Goal: Entertainment & Leisure: Consume media (video, audio)

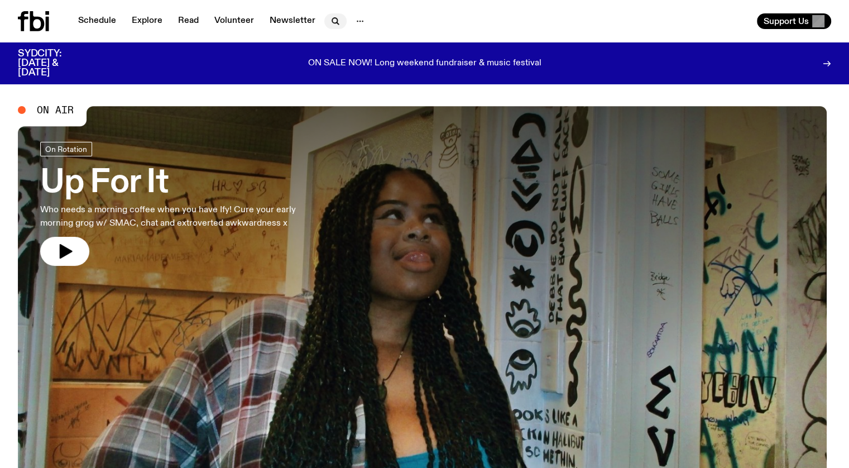
click at [331, 17] on icon "button" at bounding box center [335, 21] width 13 height 13
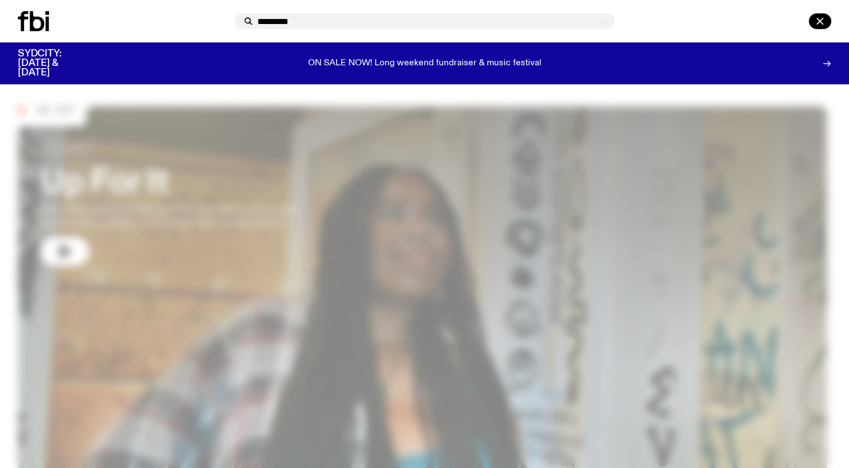
type input "*********"
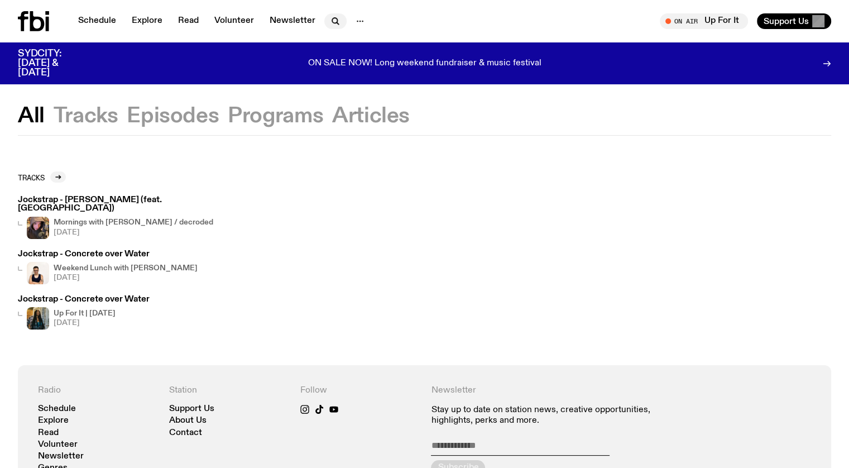
click at [335, 22] on icon "button" at bounding box center [334, 20] width 5 height 5
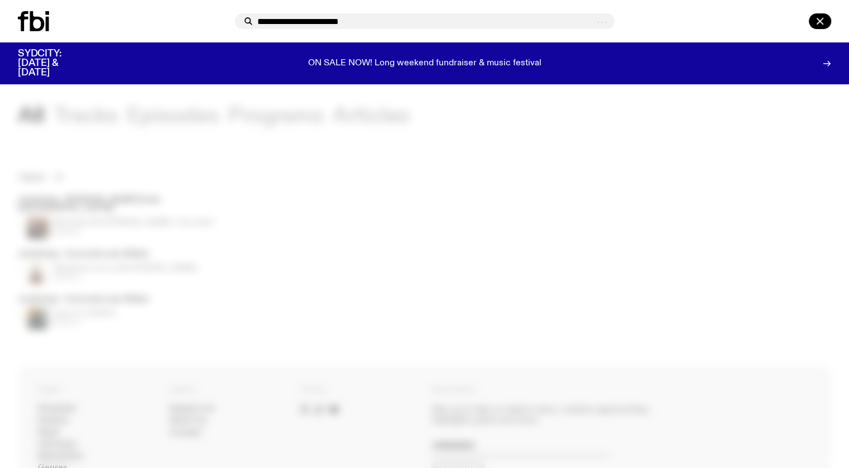
type input "**********"
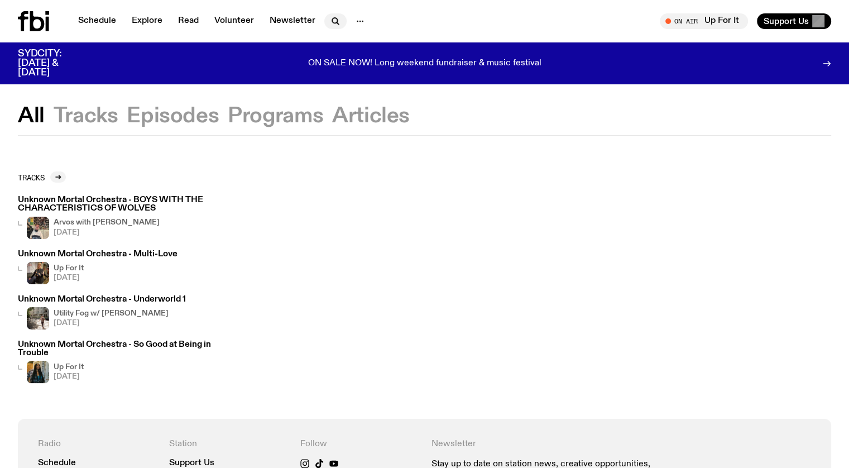
click at [332, 21] on icon "button" at bounding box center [334, 20] width 5 height 5
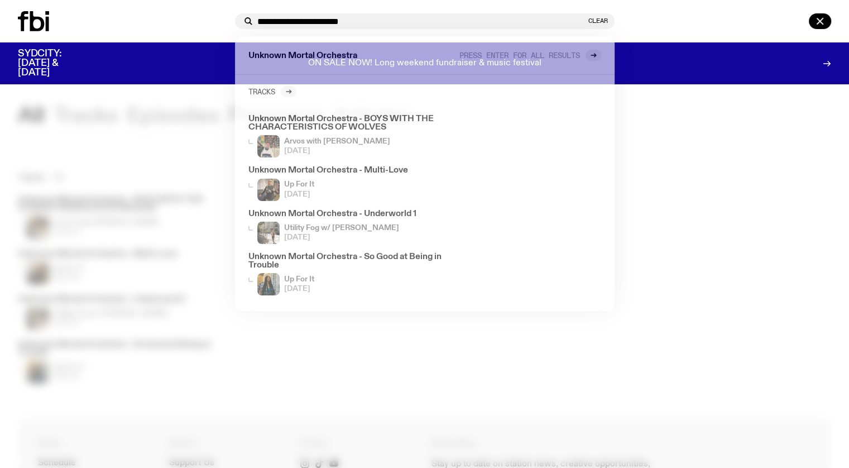
click at [331, 21] on input "**********" at bounding box center [421, 21] width 329 height 9
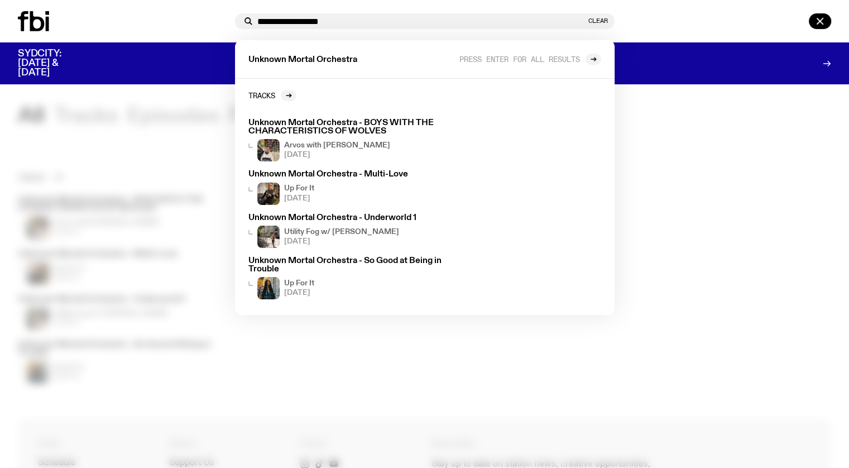
type input "**********"
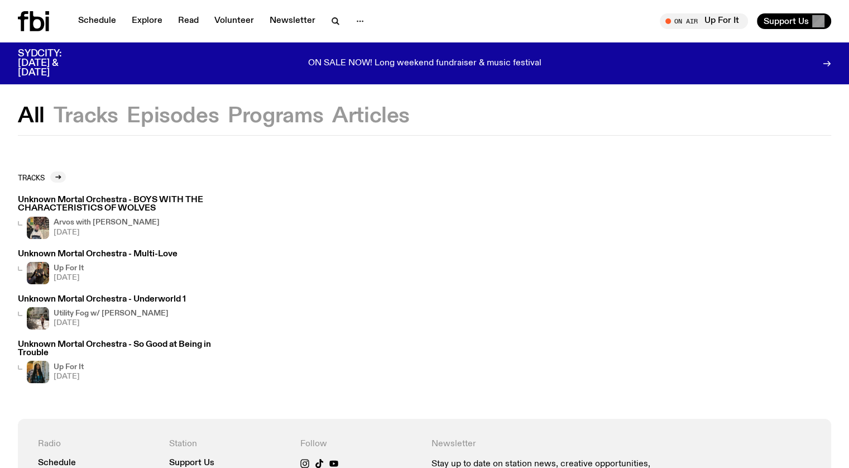
click at [407, 17] on div "Schedule Explore Read Volunteer Newsletter" at bounding box center [219, 21] width 403 height 20
click at [335, 20] on icon "button" at bounding box center [335, 21] width 13 height 13
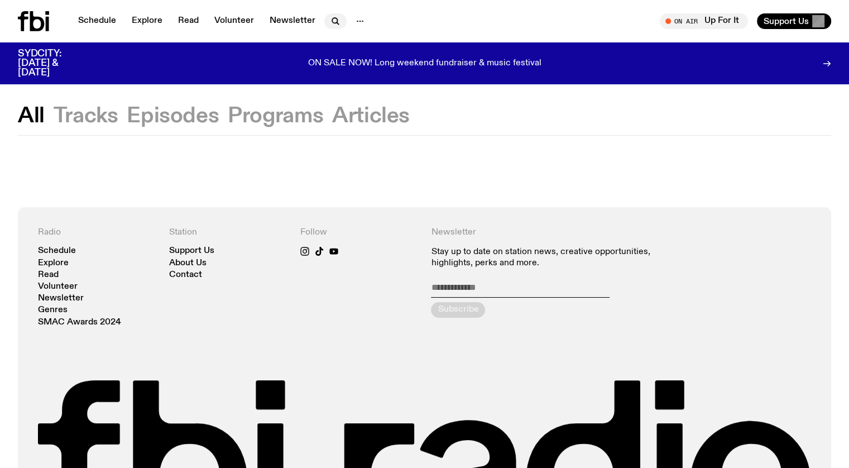
click at [336, 18] on icon "button" at bounding box center [335, 21] width 13 height 13
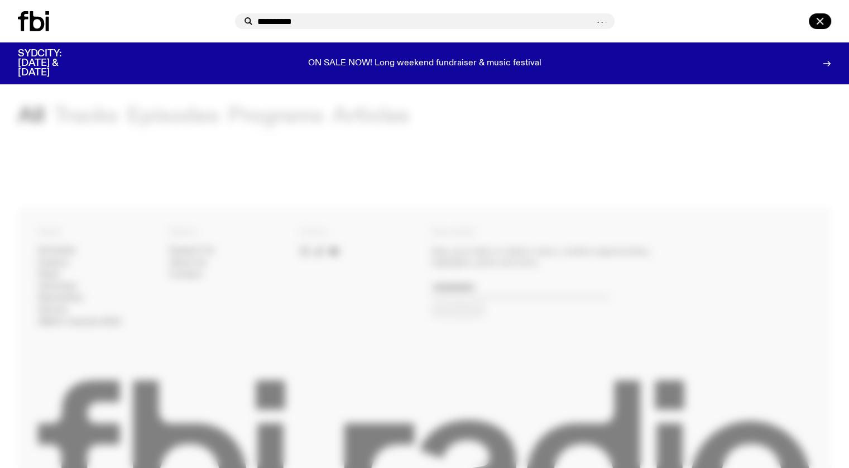
type input "**********"
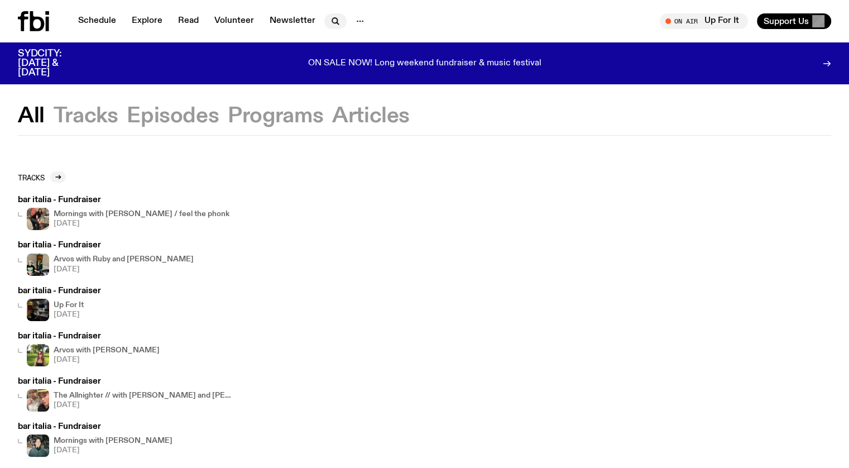
click at [333, 21] on icon "button" at bounding box center [335, 21] width 13 height 13
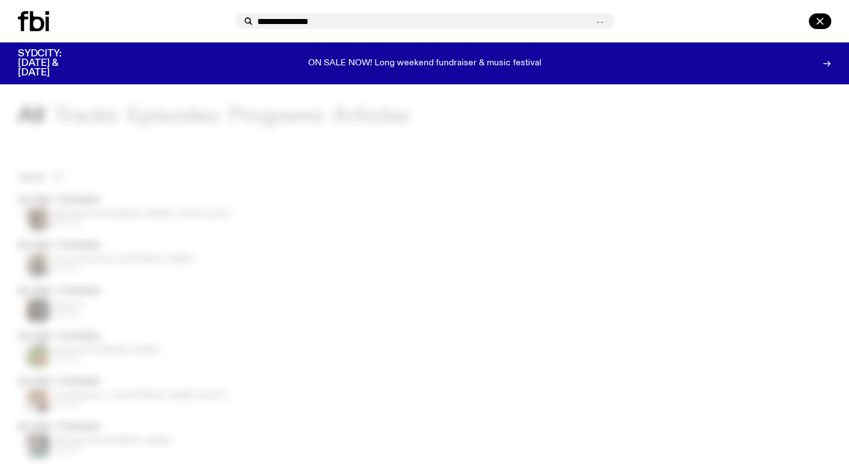
type input "**********"
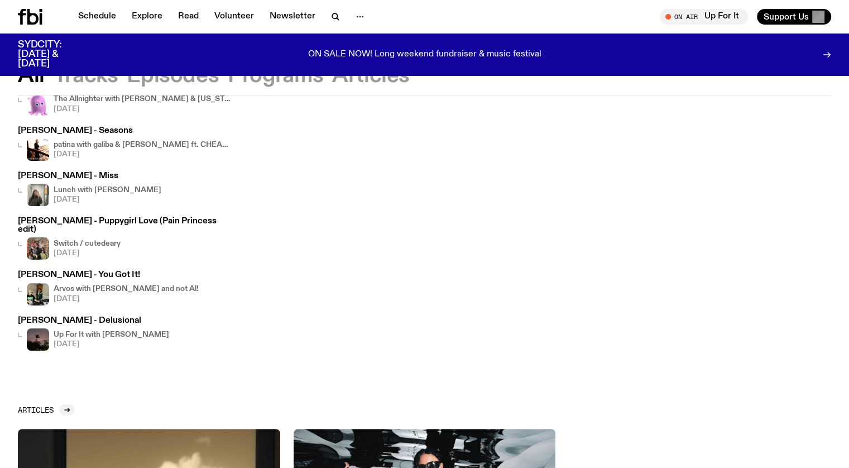
scroll to position [108, 0]
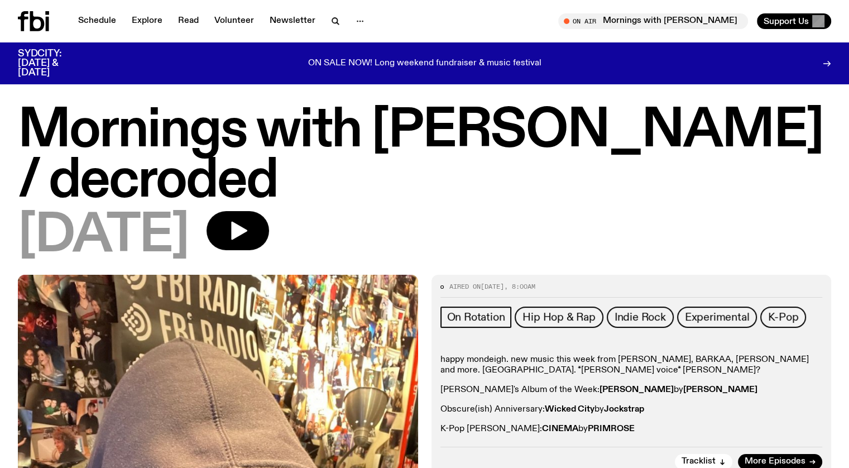
drag, startPoint x: 253, startPoint y: 160, endPoint x: 39, endPoint y: 113, distance: 219.4
click at [39, 113] on h1 "Mornings with Jim Kretschmer / decroded" at bounding box center [425, 156] width 814 height 101
copy h1 "Mornings with Jim Kretschmer / decroded"
click at [788, 128] on h1 "Mornings with Jim Kretschmer / decroded" at bounding box center [425, 156] width 814 height 101
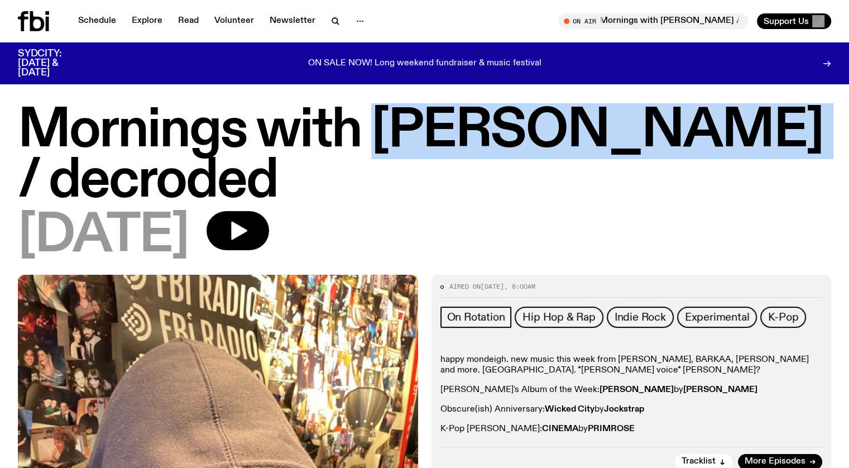
drag, startPoint x: 768, startPoint y: 118, endPoint x: 375, endPoint y: 103, distance: 392.8
click at [375, 106] on h1 "Mornings with Jim Kretschmer / decroded" at bounding box center [425, 156] width 814 height 101
copy h1 "Jim Kretschmer"
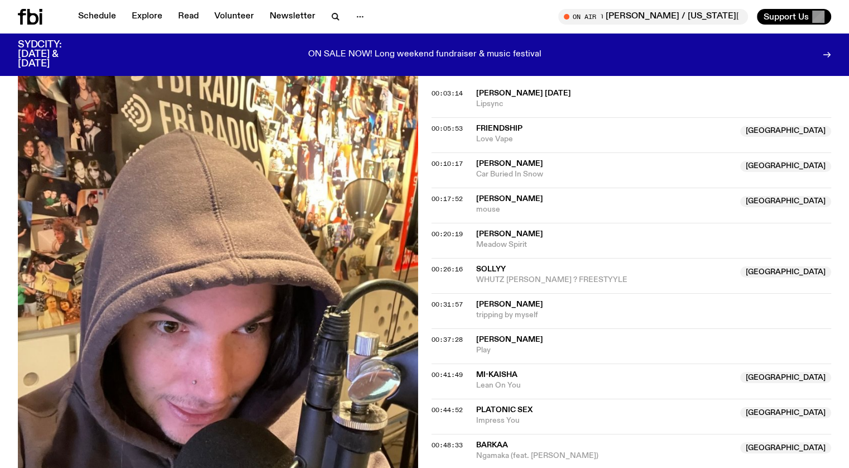
scroll to position [442, 0]
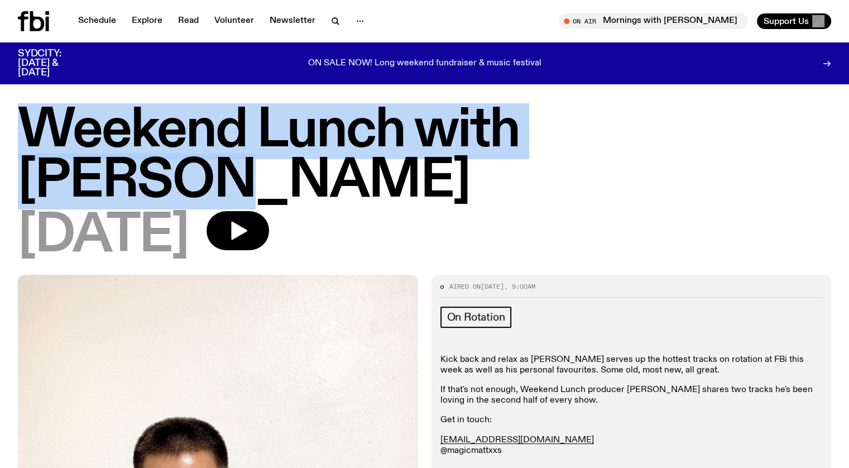
drag, startPoint x: 729, startPoint y: 128, endPoint x: 34, endPoint y: 122, distance: 695.2
click at [34, 122] on h1 "Weekend Lunch with Matt Do" at bounding box center [425, 156] width 814 height 101
copy h1 "Weekend Lunch with Matt Do"
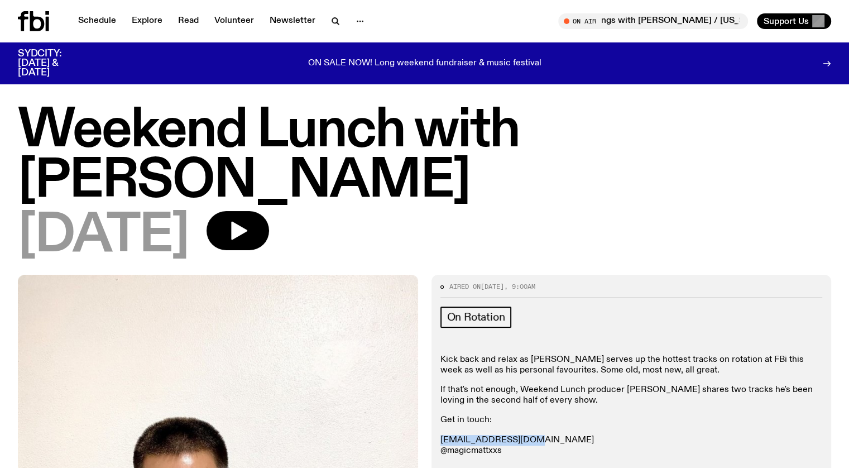
drag, startPoint x: 518, startPoint y: 389, endPoint x: 441, endPoint y: 392, distance: 77.7
click at [441, 435] on p "matt.d@fbiradio.com @magicmattxxs" at bounding box center [632, 445] width 383 height 21
copy link "matt.d@fbiradio.com"
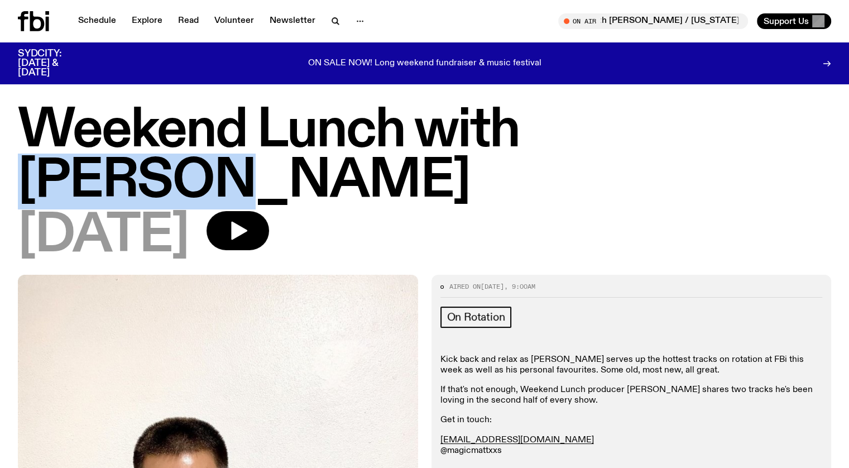
drag, startPoint x: 674, startPoint y: 119, endPoint x: 544, endPoint y: 129, distance: 130.5
click at [544, 129] on h1 "Weekend Lunch with Matt Do" at bounding box center [425, 156] width 814 height 101
copy h1 "Matt Do"
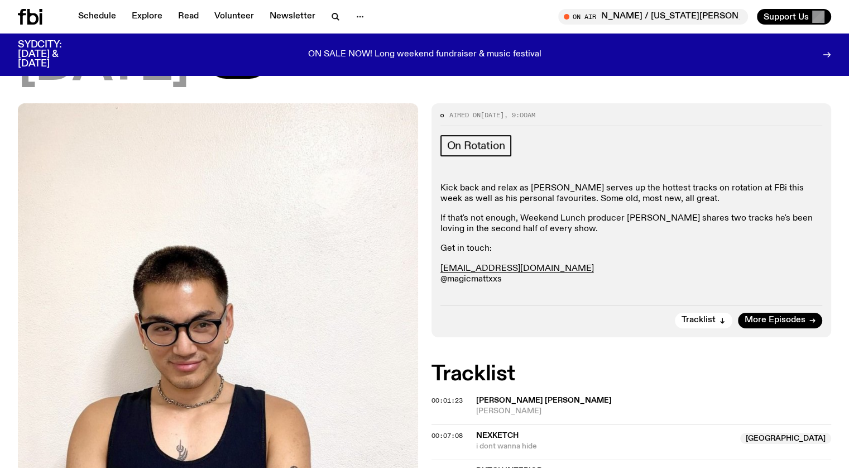
scroll to position [218, 0]
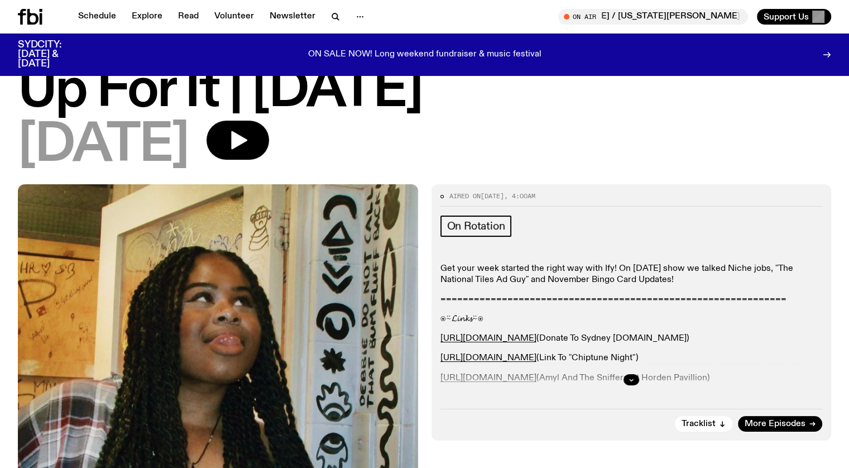
scroll to position [56, 0]
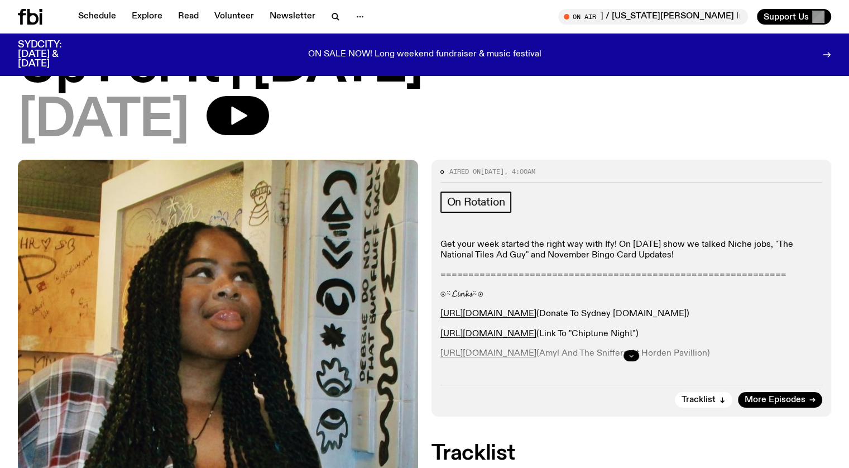
click at [630, 352] on icon "button" at bounding box center [631, 355] width 7 height 7
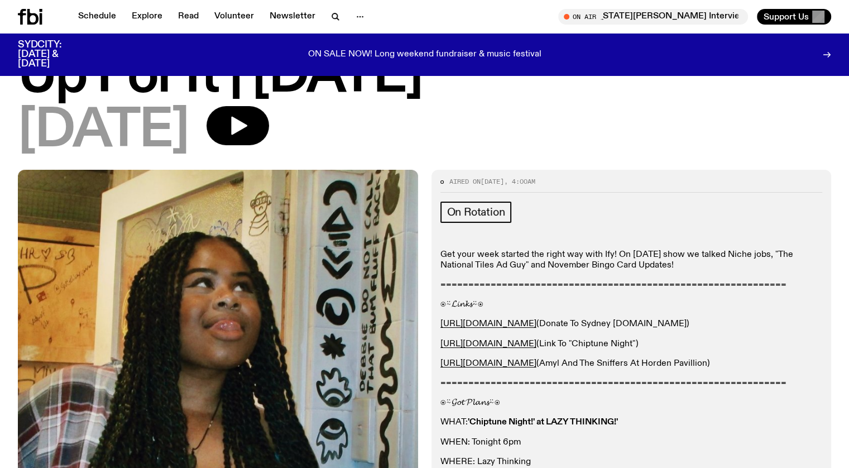
scroll to position [0, 0]
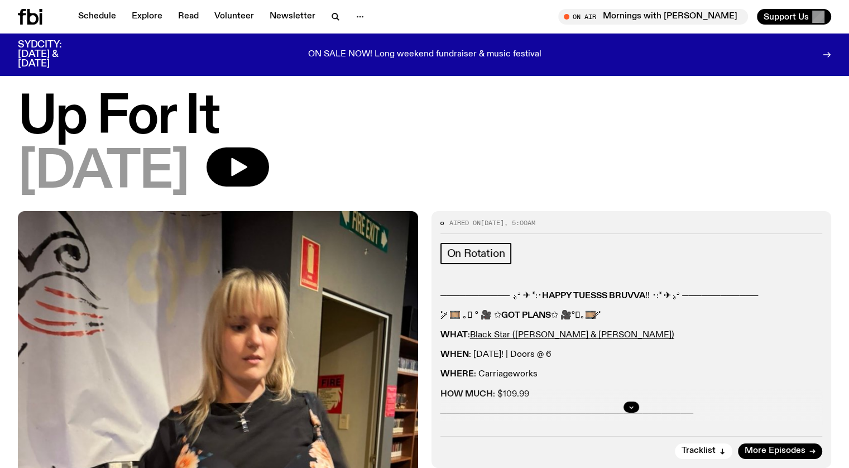
scroll to position [56, 0]
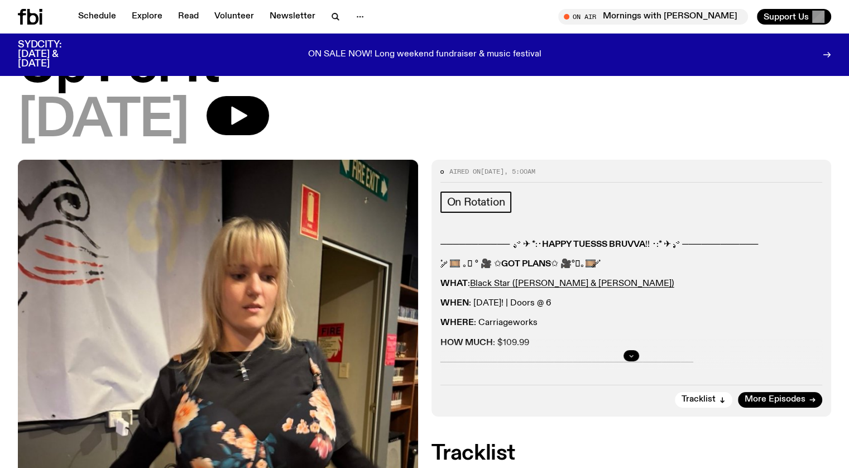
click at [628, 352] on icon "button" at bounding box center [631, 355] width 7 height 7
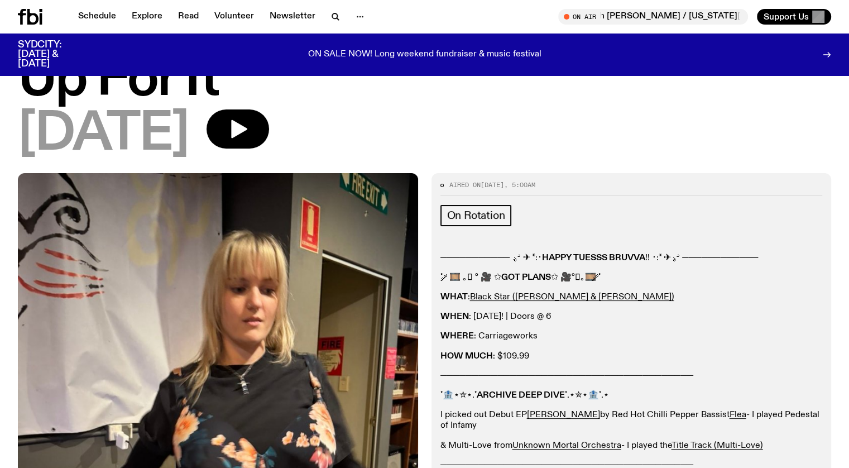
scroll to position [0, 0]
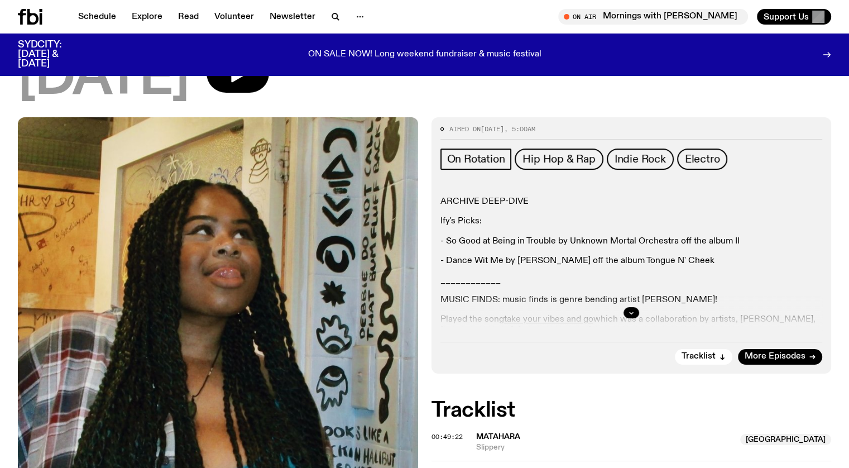
scroll to position [108, 0]
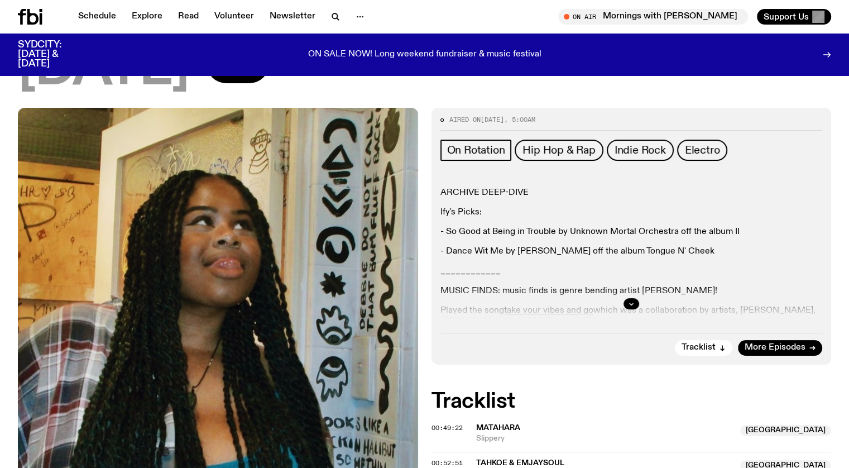
drag, startPoint x: 628, startPoint y: 303, endPoint x: 689, endPoint y: 269, distance: 70.5
click at [628, 302] on icon "button" at bounding box center [631, 303] width 7 height 7
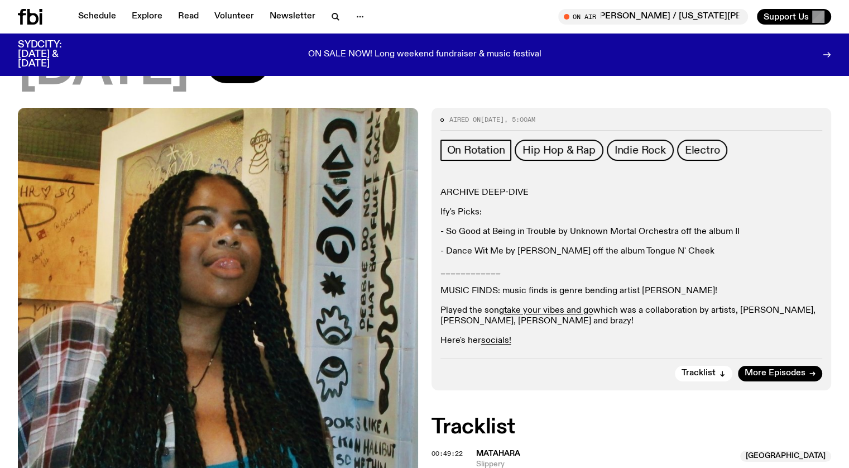
scroll to position [0, 0]
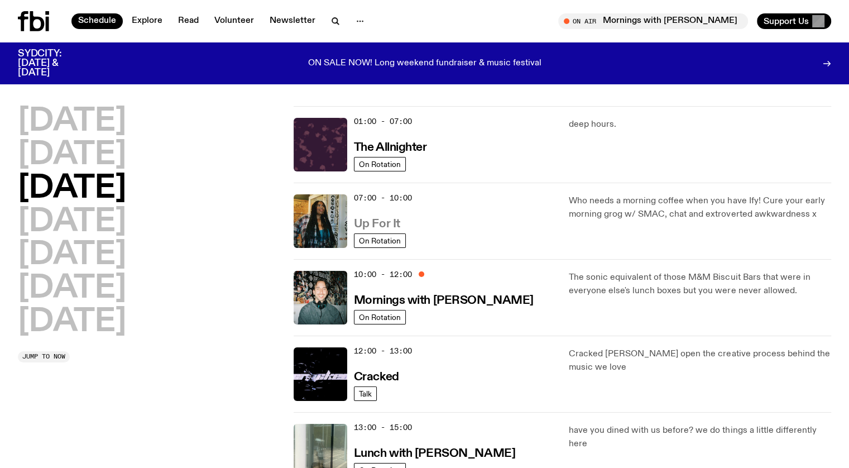
click at [391, 221] on h3 "Up For It" at bounding box center [377, 224] width 46 height 12
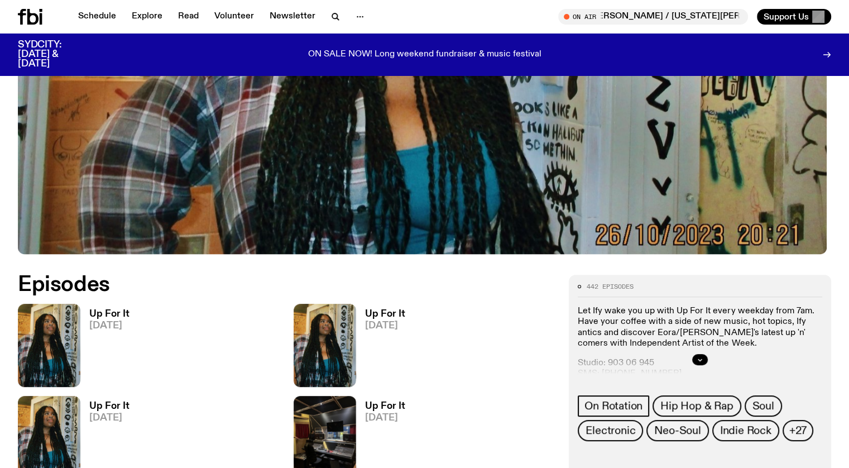
scroll to position [438, 0]
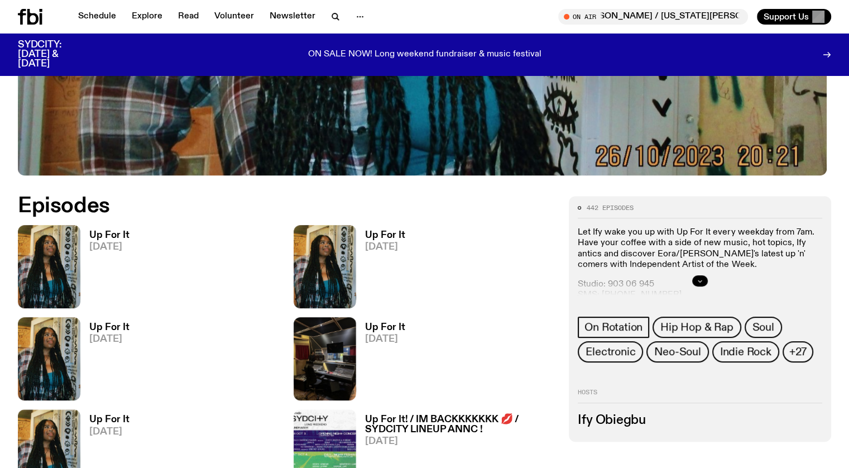
click at [704, 278] on icon "button" at bounding box center [700, 281] width 7 height 7
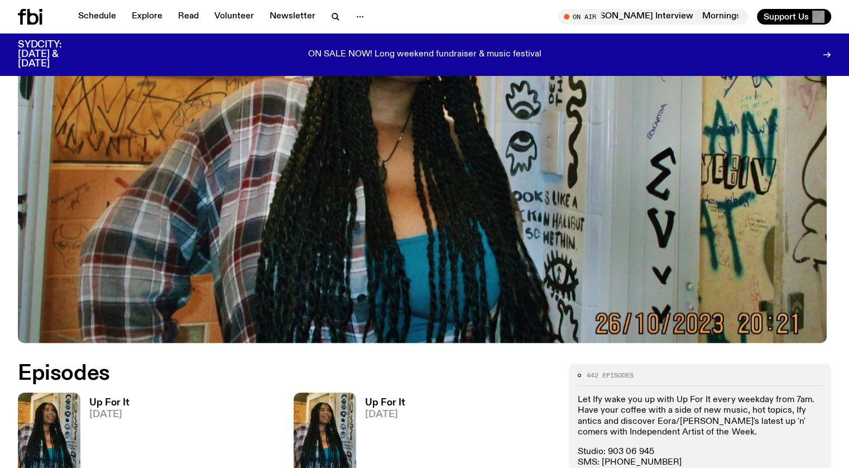
scroll to position [0, 0]
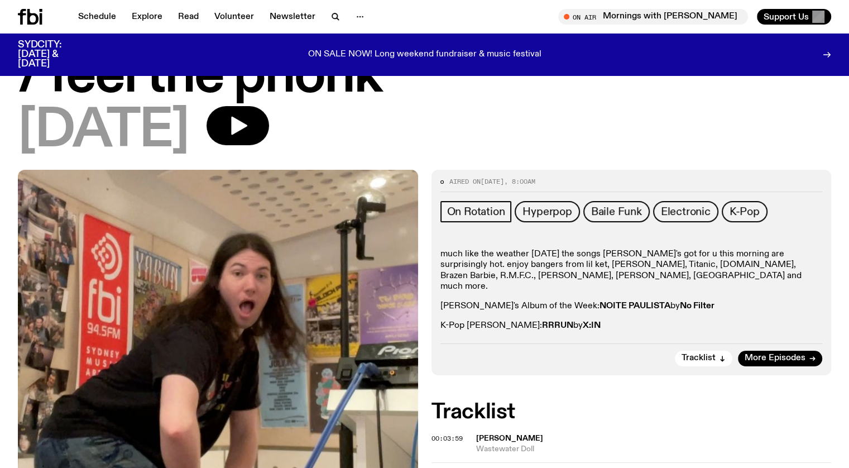
scroll to position [108, 0]
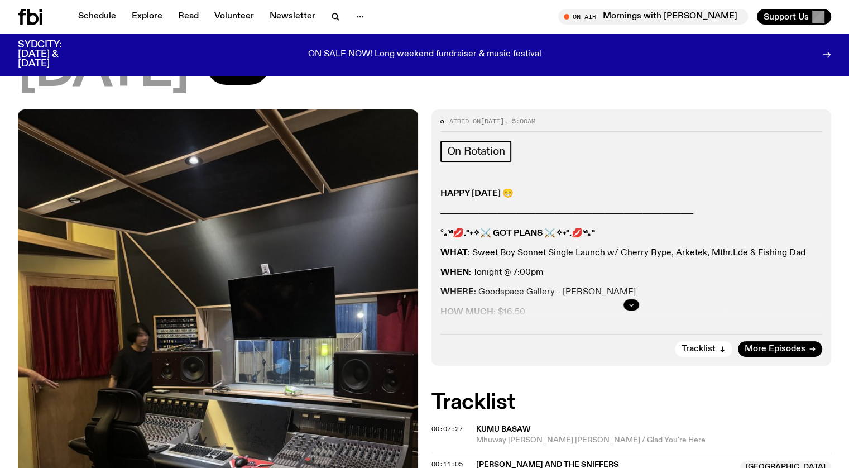
scroll to position [107, 0]
click at [628, 304] on icon "button" at bounding box center [631, 305] width 7 height 7
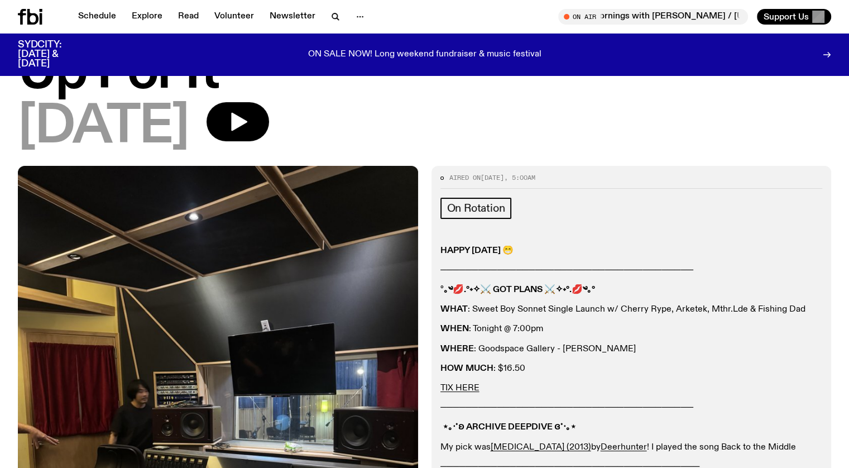
scroll to position [0, 0]
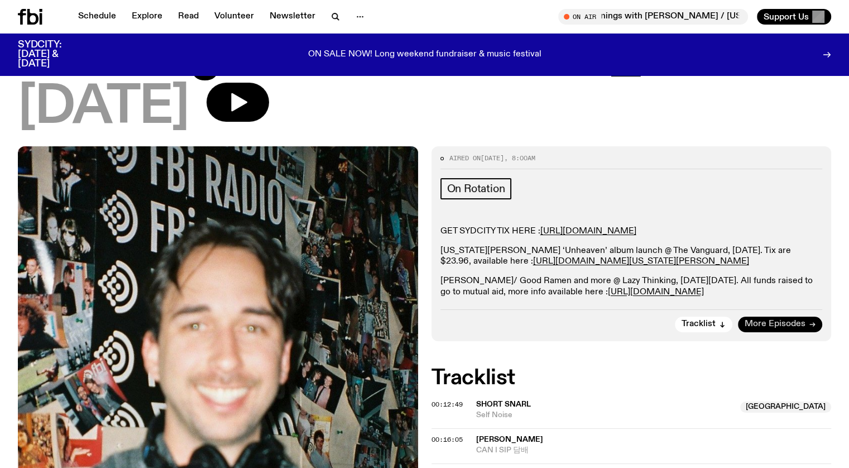
scroll to position [161, 0]
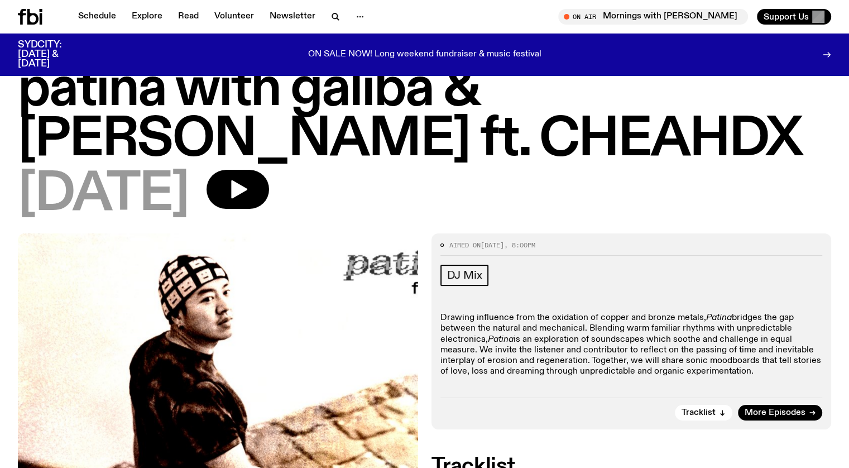
scroll to position [56, 0]
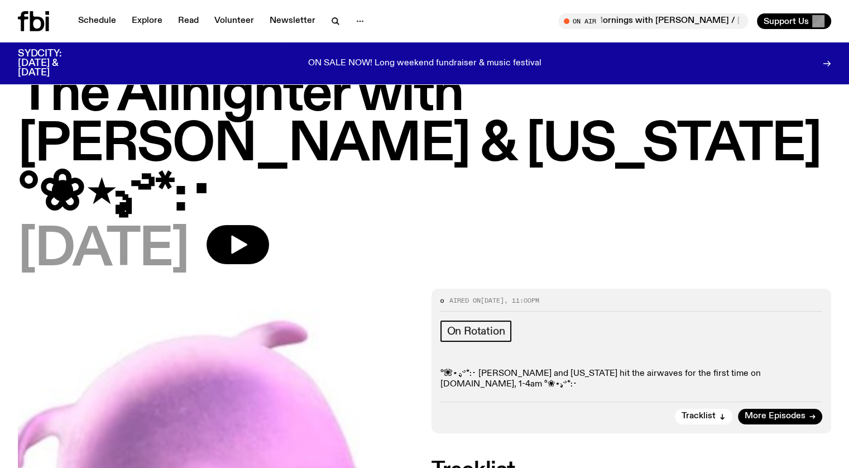
scroll to position [56, 0]
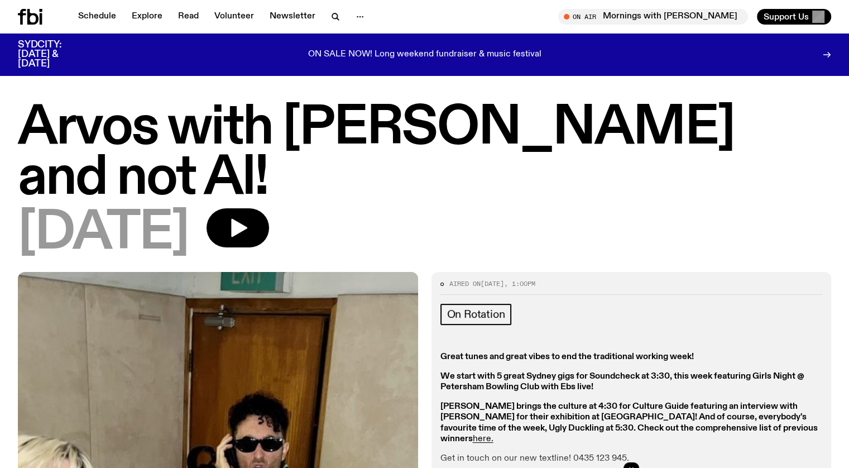
scroll to position [108, 0]
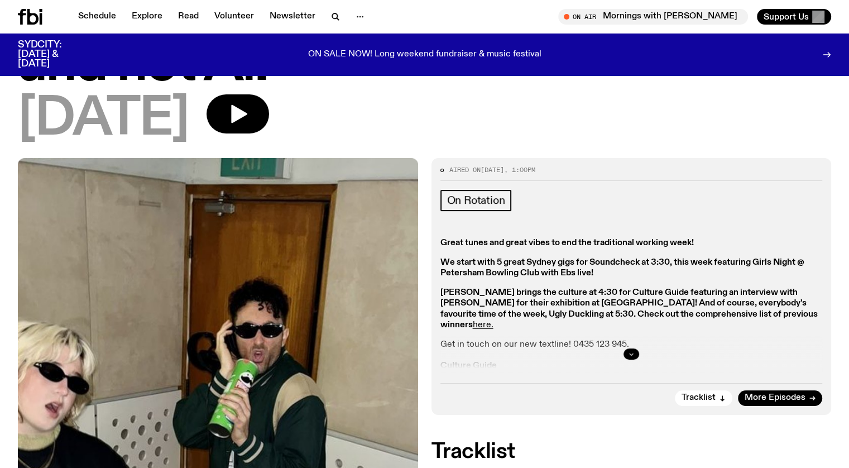
click at [632, 348] on button "button" at bounding box center [632, 353] width 16 height 11
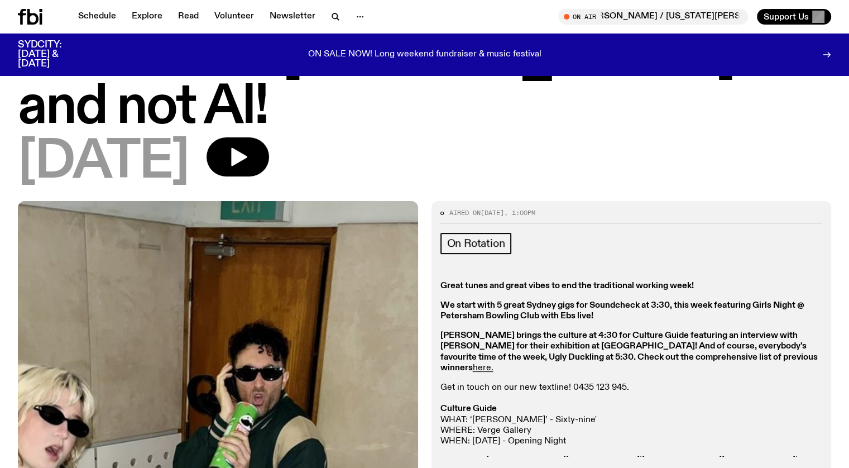
scroll to position [0, 0]
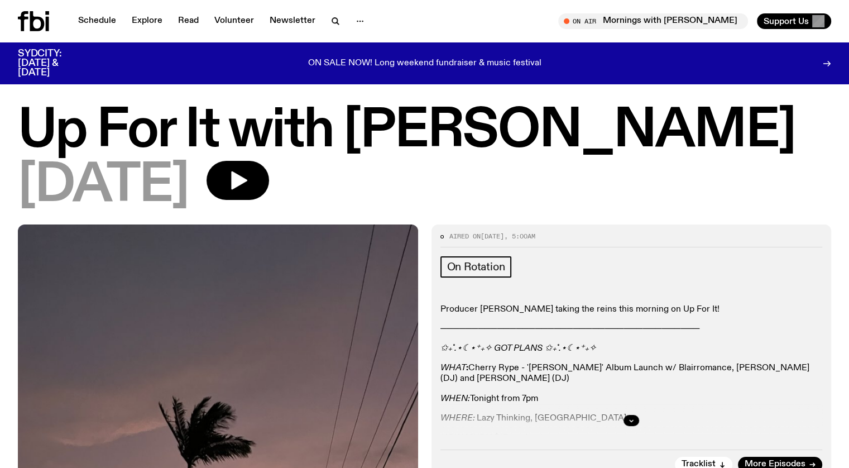
drag, startPoint x: 630, startPoint y: 416, endPoint x: 653, endPoint y: 398, distance: 28.6
click at [631, 416] on button "button" at bounding box center [632, 420] width 16 height 11
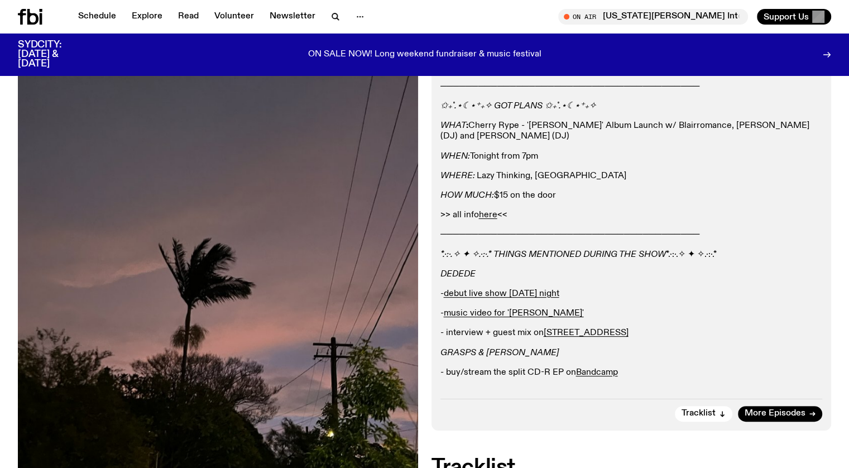
scroll to position [221, 0]
